Goal: Task Accomplishment & Management: Complete application form

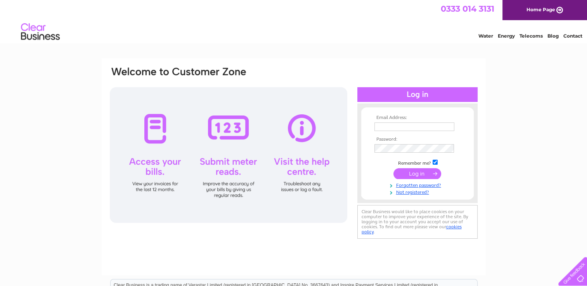
type input "[EMAIL_ADDRESS][DOMAIN_NAME]"
click at [416, 172] on input "submit" at bounding box center [418, 173] width 48 height 11
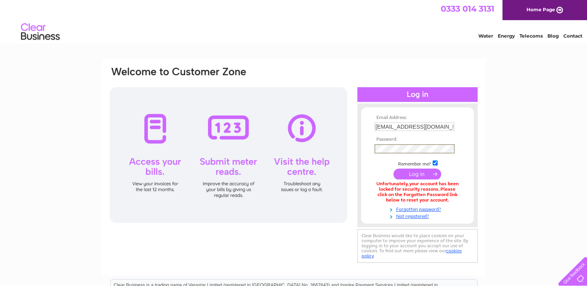
click at [340, 146] on div "Email Address: accounts@jtoddplantservices.com Password:" at bounding box center [293, 165] width 369 height 199
click at [339, 189] on div at bounding box center [228, 155] width 237 height 136
click at [410, 172] on input "submit" at bounding box center [418, 173] width 48 height 11
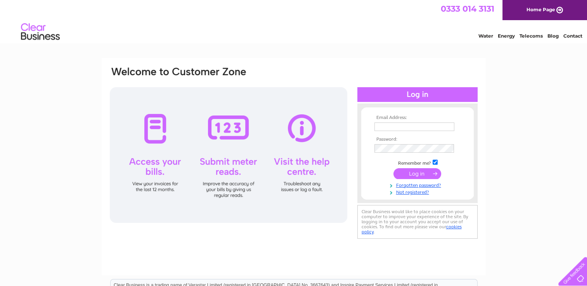
type input "[EMAIL_ADDRESS][DOMAIN_NAME]"
click at [421, 173] on input "submit" at bounding box center [418, 173] width 48 height 11
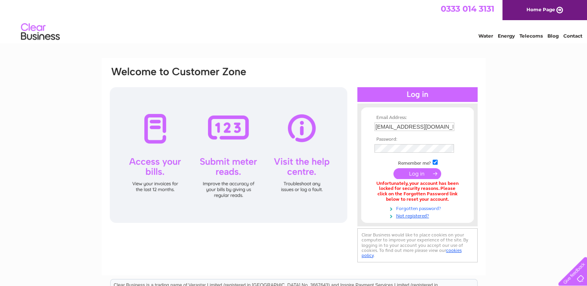
click at [421, 207] on link "Forgotten password?" at bounding box center [418, 208] width 88 height 7
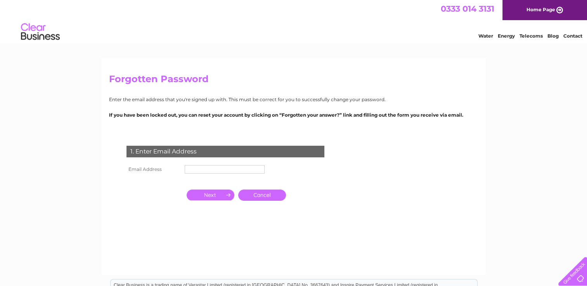
click at [210, 170] on input "text" at bounding box center [225, 169] width 80 height 9
type input "accounts@jtoddplantservices.com"
click at [220, 198] on input "button" at bounding box center [211, 196] width 48 height 11
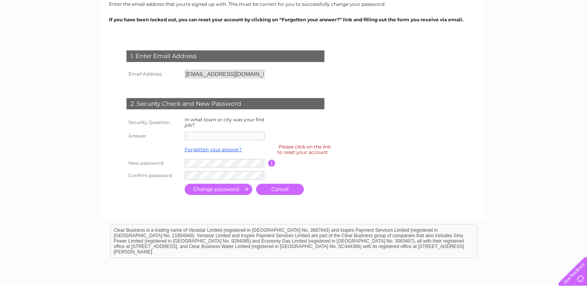
scroll to position [116, 0]
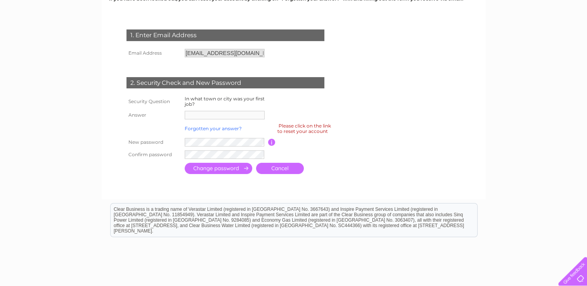
click at [229, 130] on link "Forgotten your answer?" at bounding box center [213, 129] width 57 height 6
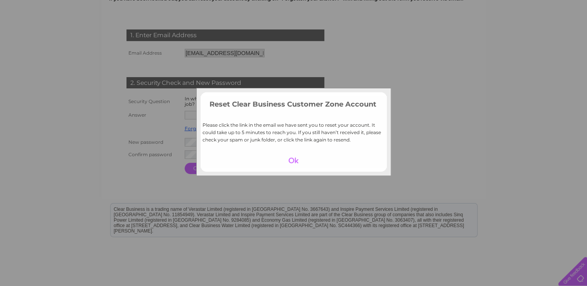
click at [294, 158] on div at bounding box center [294, 160] width 48 height 11
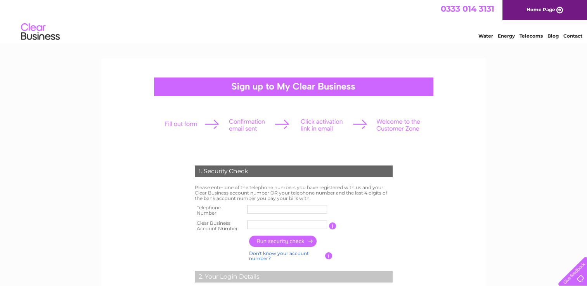
click at [298, 209] on input "text" at bounding box center [287, 209] width 80 height 9
type input "01334232000"
click at [252, 226] on input "text" at bounding box center [287, 225] width 80 height 9
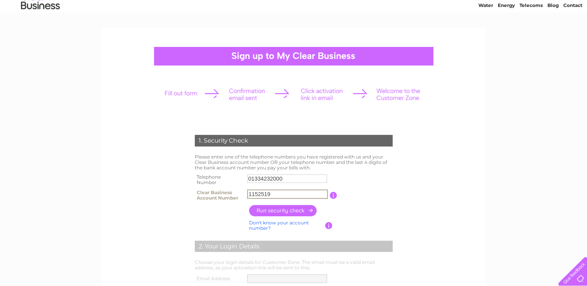
scroll to position [78, 0]
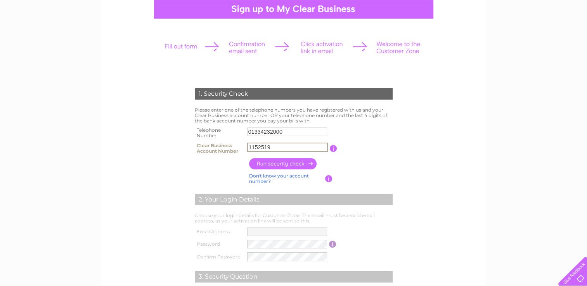
type input "1152519"
click at [297, 167] on input "button" at bounding box center [283, 163] width 68 height 11
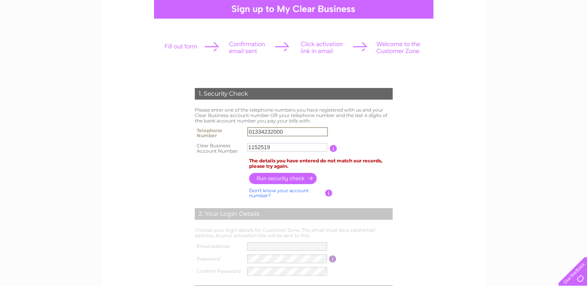
drag, startPoint x: 284, startPoint y: 129, endPoint x: 175, endPoint y: 128, distance: 109.4
click at [175, 128] on form "1. Security Check Please enter one of the telephone numbers you have registered…" at bounding box center [293, 225] width 369 height 305
type input "07739969320"
click at [204, 184] on th at bounding box center [220, 178] width 54 height 15
click at [301, 177] on input "button" at bounding box center [283, 178] width 68 height 11
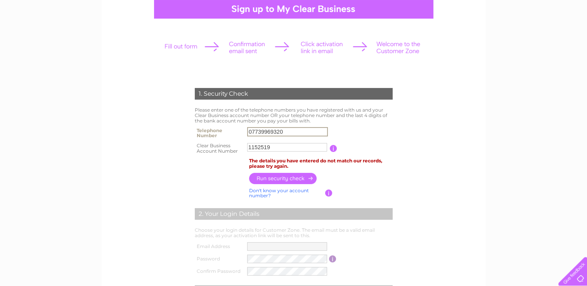
drag, startPoint x: 288, startPoint y: 133, endPoint x: 162, endPoint y: 137, distance: 125.8
click at [162, 137] on form "1. Security Check Please enter one of the telephone numbers you have registered…" at bounding box center [293, 225] width 369 height 305
click at [158, 155] on form "1. Security Check Please enter one of the telephone numbers you have registered…" at bounding box center [293, 225] width 369 height 305
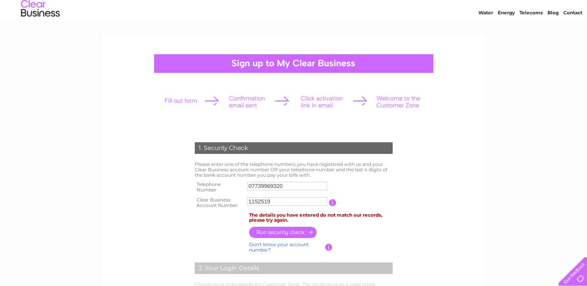
scroll to position [0, 0]
